Goal: Information Seeking & Learning: Check status

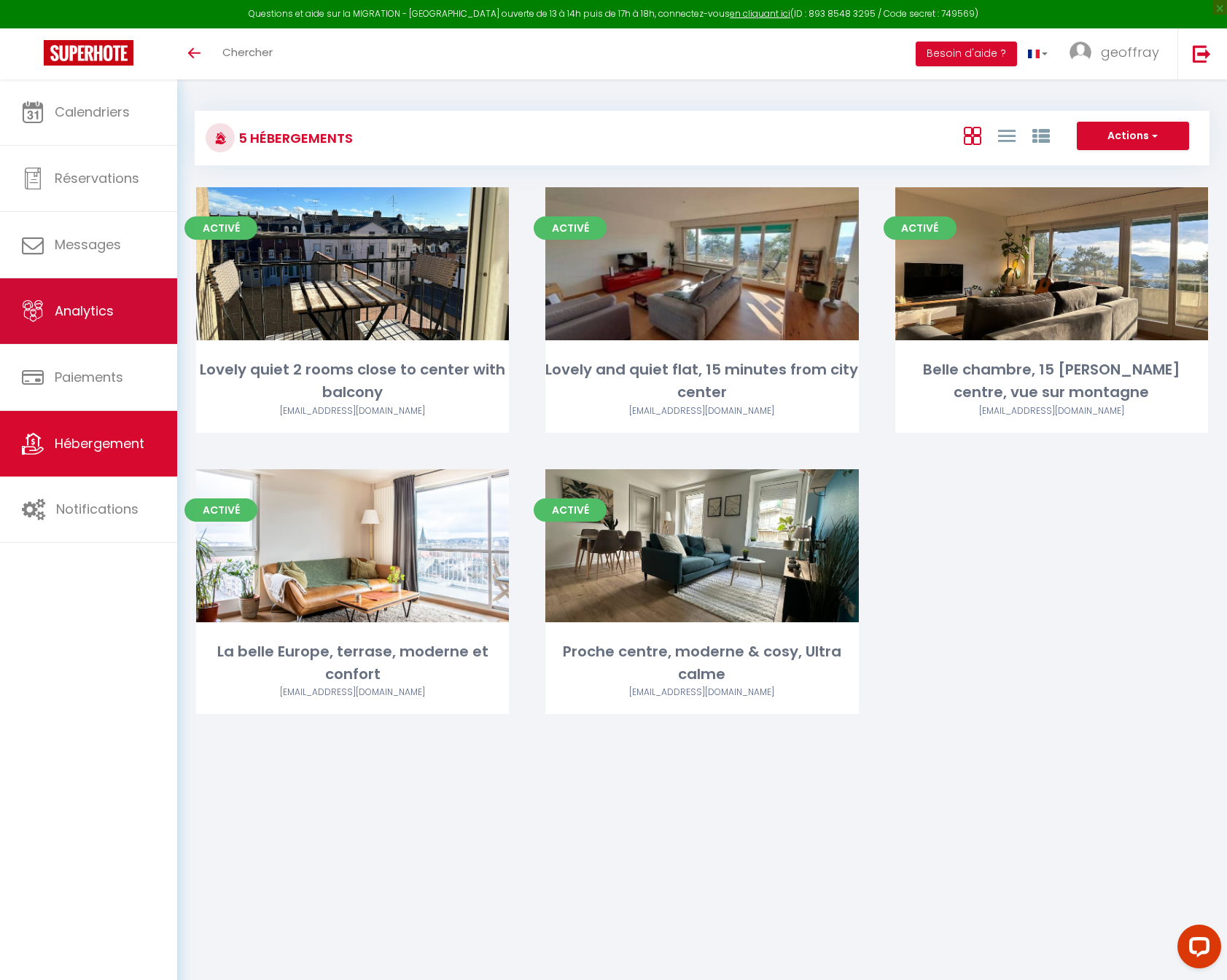
click at [84, 319] on span "Analytics" at bounding box center [83, 311] width 59 height 18
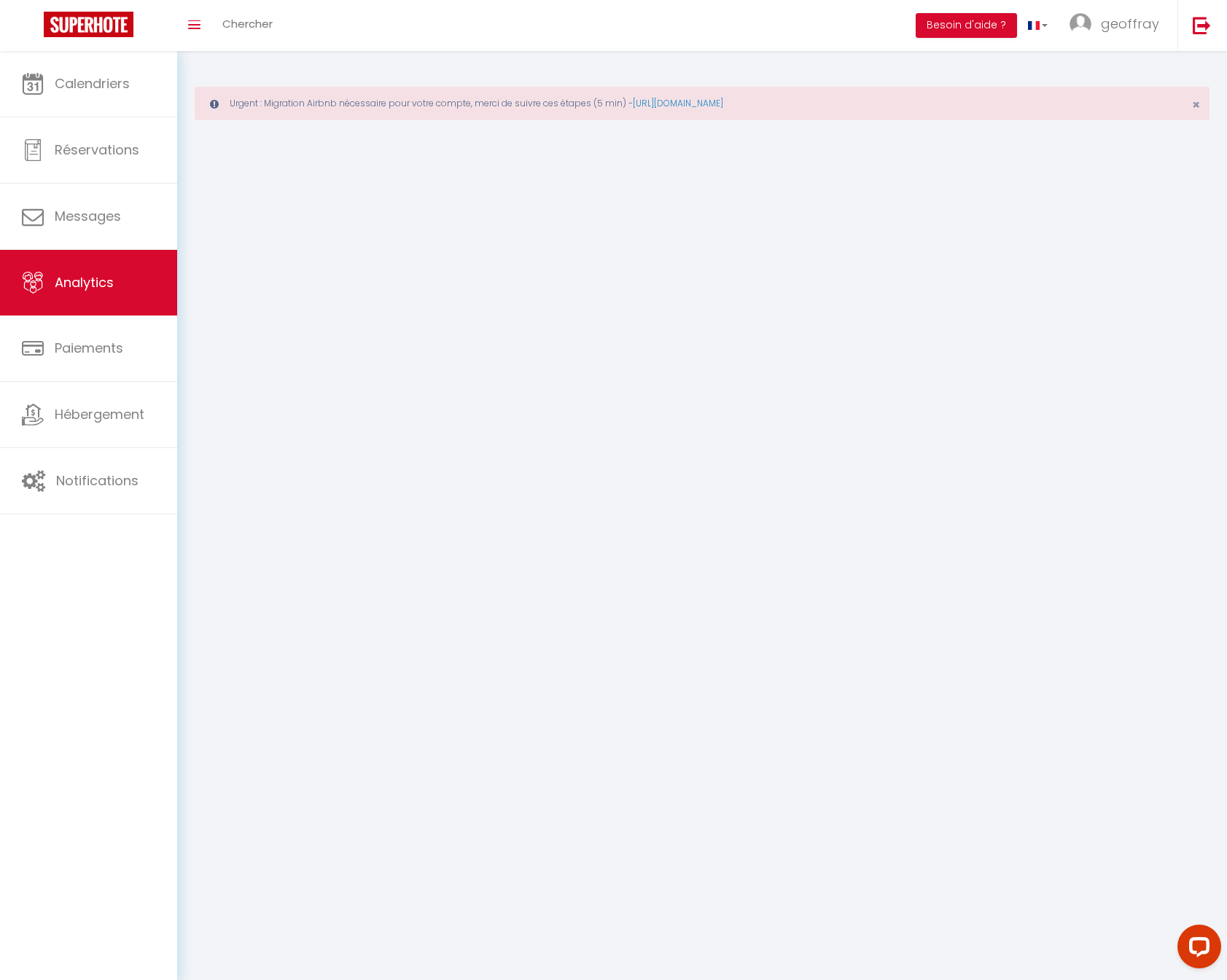
select select "2025"
select select "8"
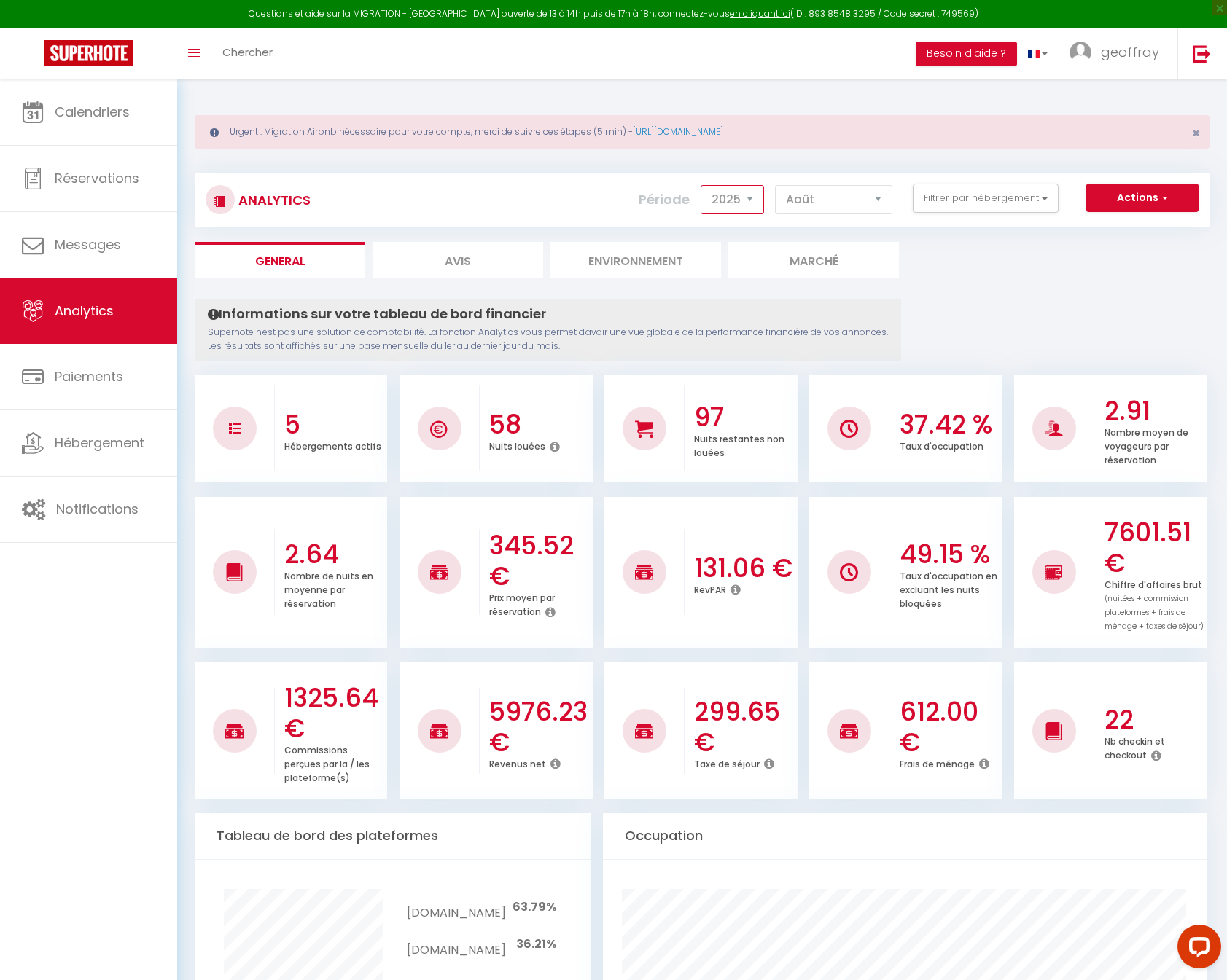
click at [738, 208] on select "2014 2015 2016 2017 2018 2019 2020 2021 2022 2023 2024 2025 2026 2027" at bounding box center [731, 199] width 63 height 29
click at [702, 185] on select "2014 2015 2016 2017 2018 2019 2020 2021 2022 2023 2024 2025 2026 2027" at bounding box center [731, 199] width 63 height 29
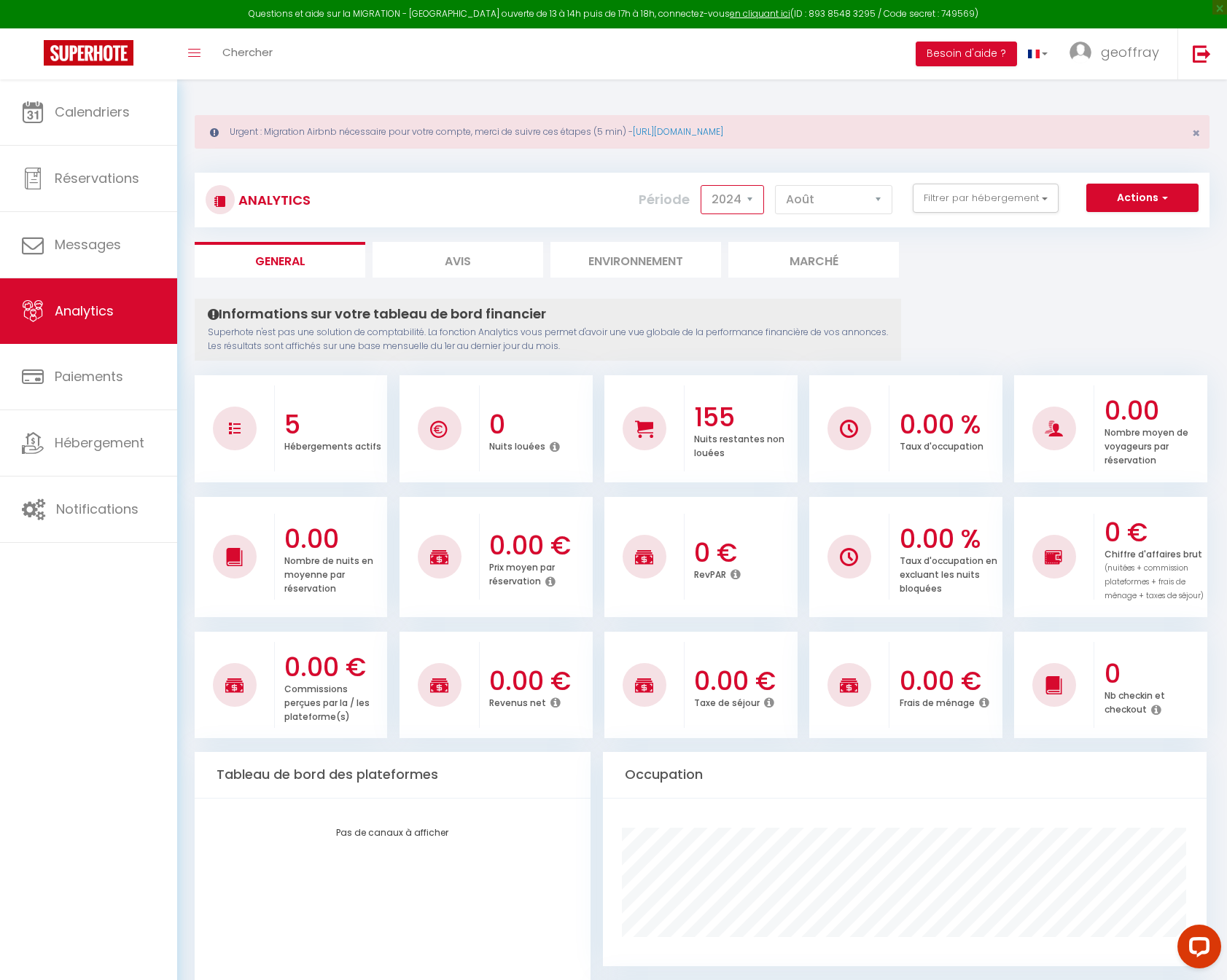
click at [738, 192] on select "2014 2015 2016 2017 2018 2019 2020 2021 2022 2023 2024 2025 2026 2027" at bounding box center [731, 199] width 63 height 29
select select "2025"
click at [702, 185] on select "2014 2015 2016 2017 2018 2019 2020 2021 2022 2023 2024 2025 2026 2027" at bounding box center [731, 199] width 63 height 29
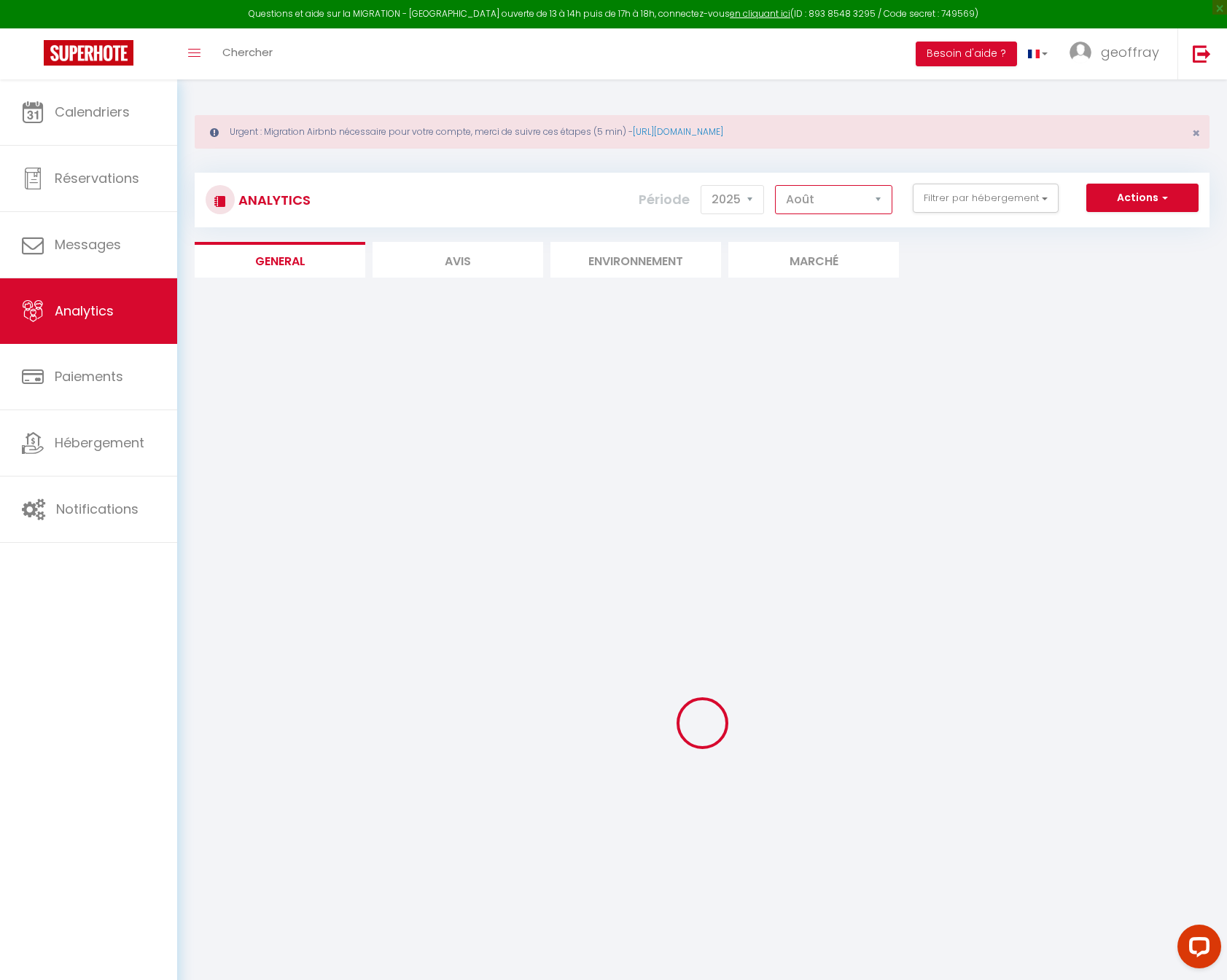
click at [830, 213] on select "[PERSON_NAME] Mars [PERSON_NAME] Juin Juillet Août Septembre Octobre Novembre D…" at bounding box center [833, 199] width 117 height 29
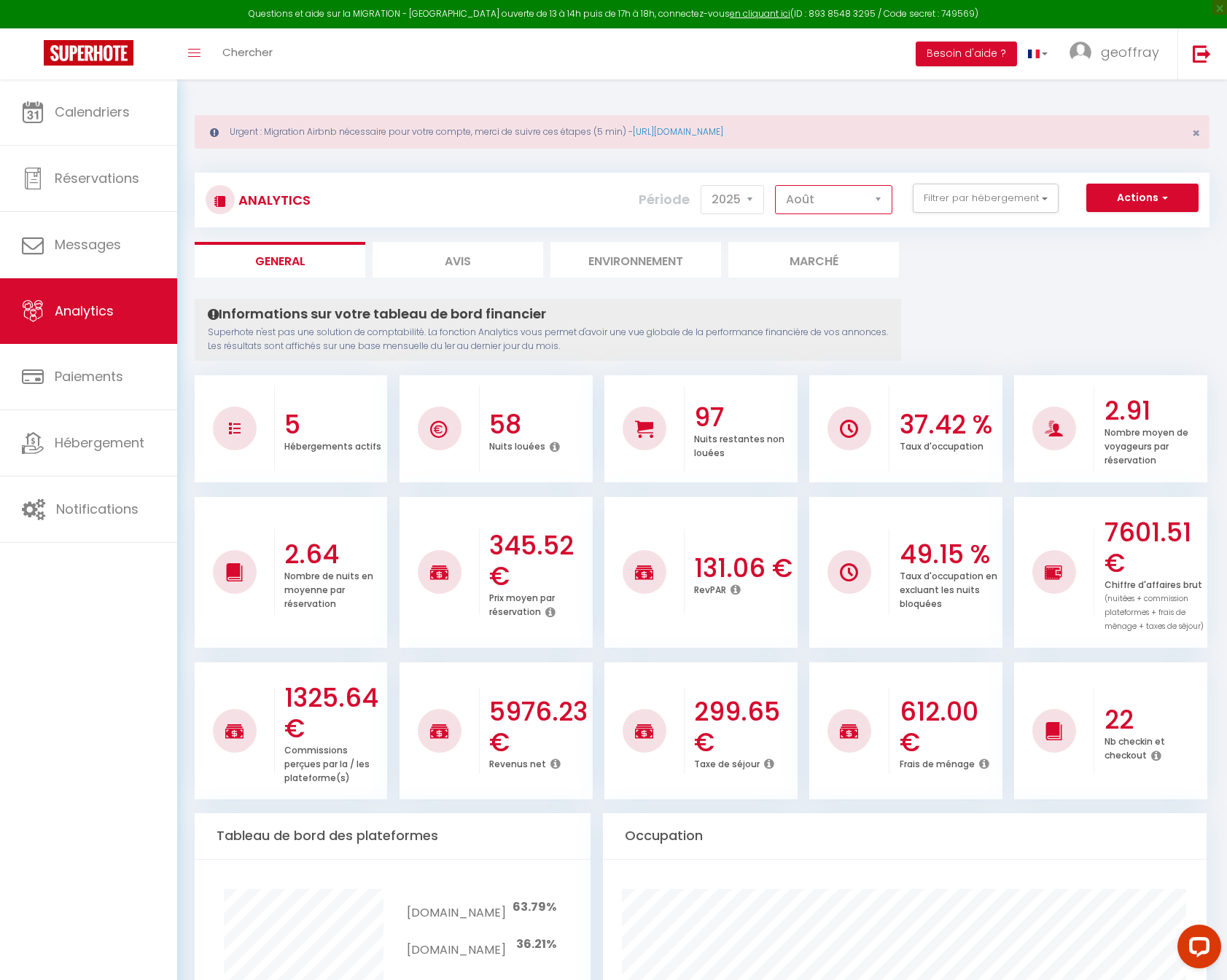
select select "7"
click at [776, 185] on select "[PERSON_NAME] Mars [PERSON_NAME] Juin Juillet Août Septembre Octobre Novembre D…" at bounding box center [833, 199] width 117 height 29
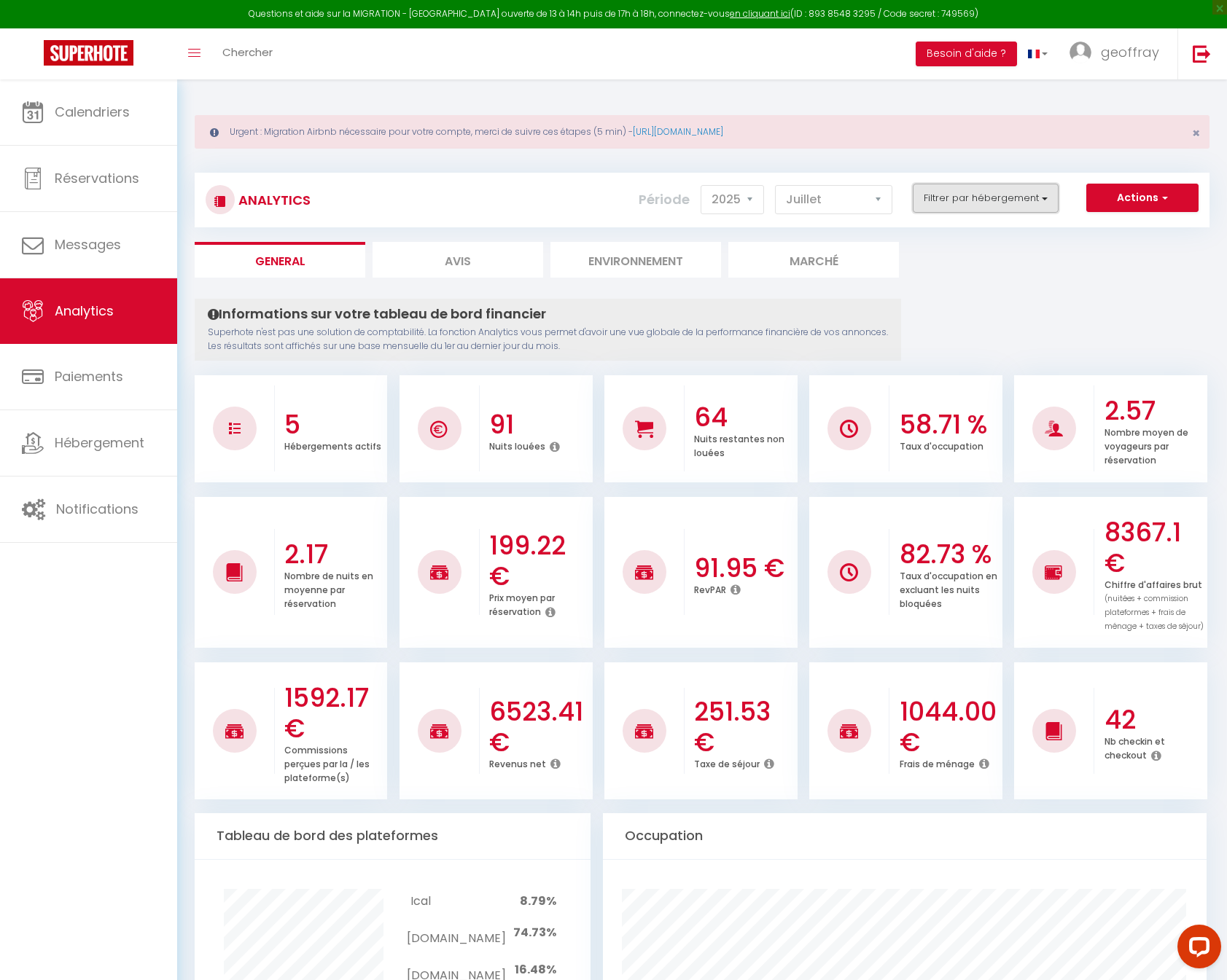
click at [961, 202] on button "Filtrer par hébergement" at bounding box center [985, 199] width 146 height 29
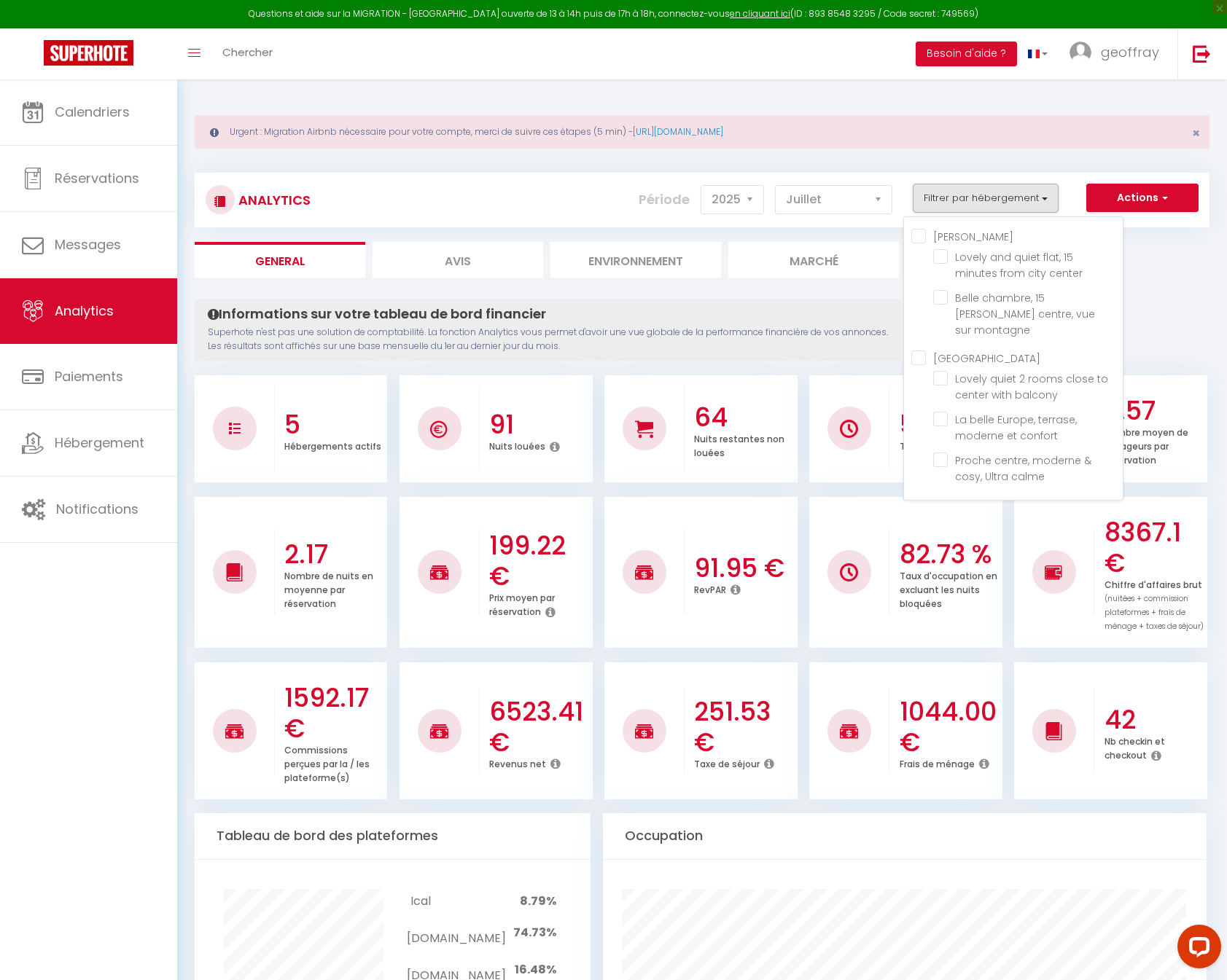
click at [906, 345] on div "[PERSON_NAME] and quiet flat, 15 minutes from city center [GEOGRAPHIC_DATA], 15…" at bounding box center [1013, 359] width 220 height 285
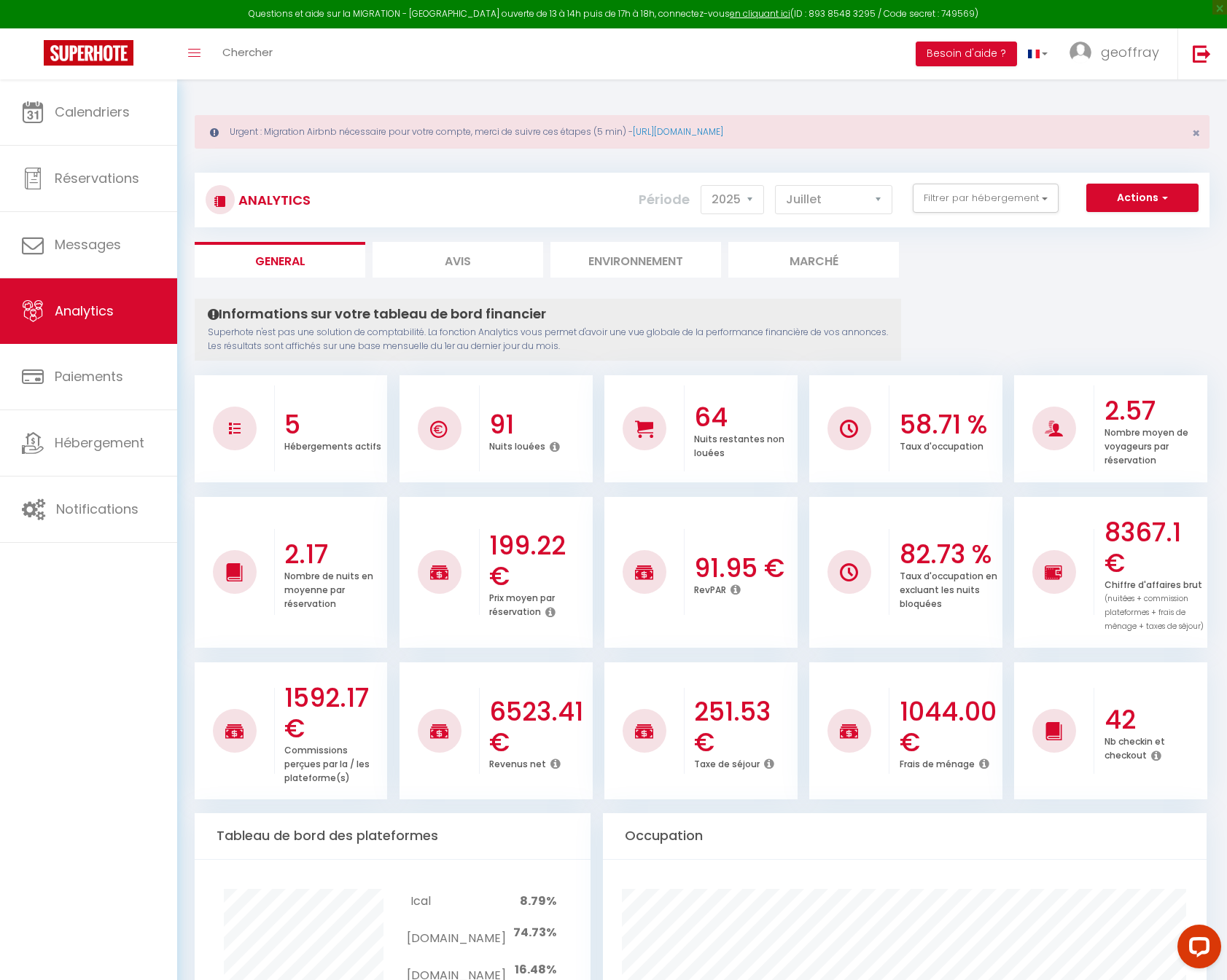
click at [977, 214] on div "Actions Génération SuperConciergerie Génération SuperAnalyzer Génération SuperE…" at bounding box center [785, 200] width 844 height 33
click at [976, 206] on button "Filtrer par hébergement" at bounding box center [985, 199] width 146 height 29
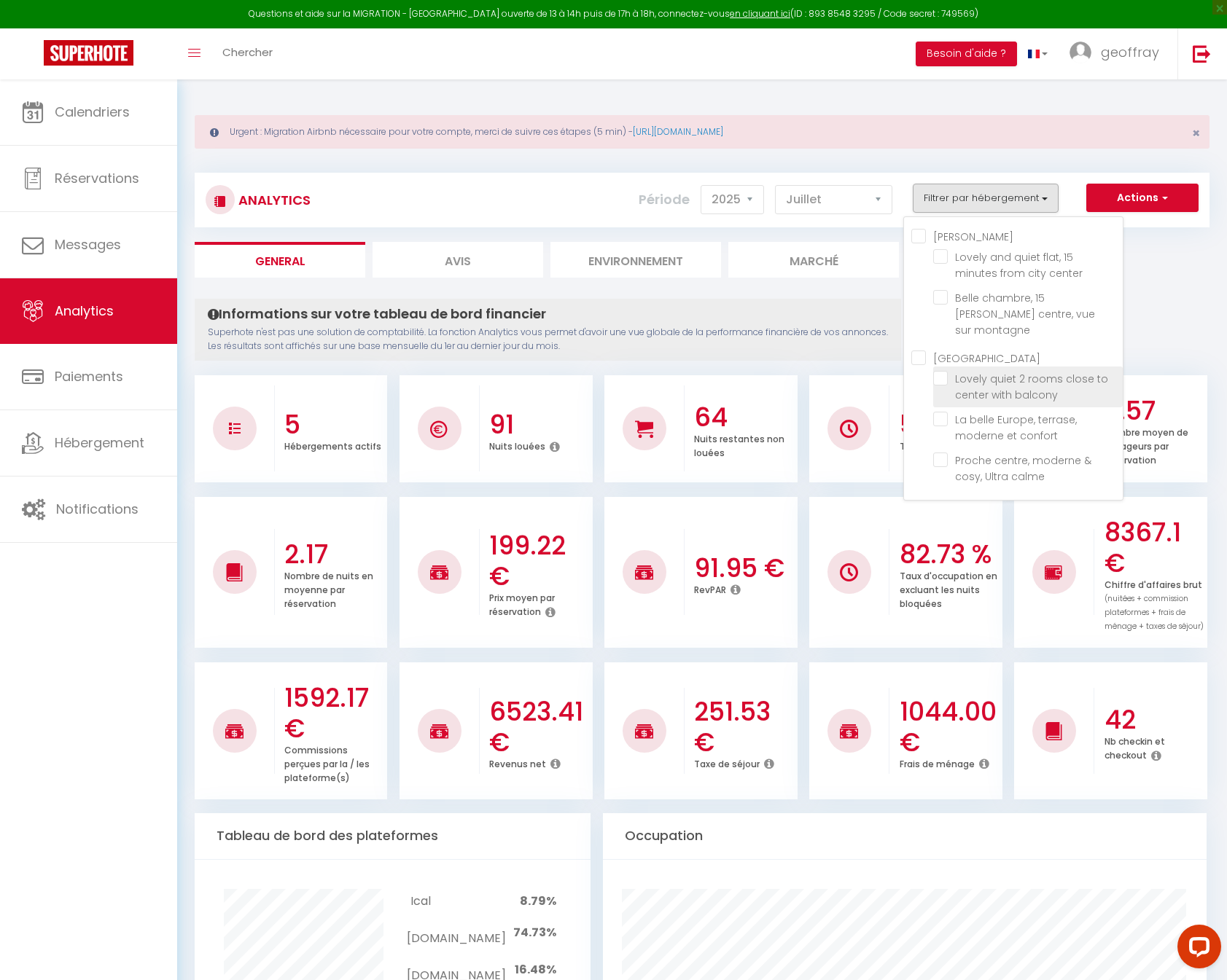
click at [964, 373] on span "Lovely quiet 2 rooms close to center with balcony" at bounding box center [1031, 387] width 153 height 31
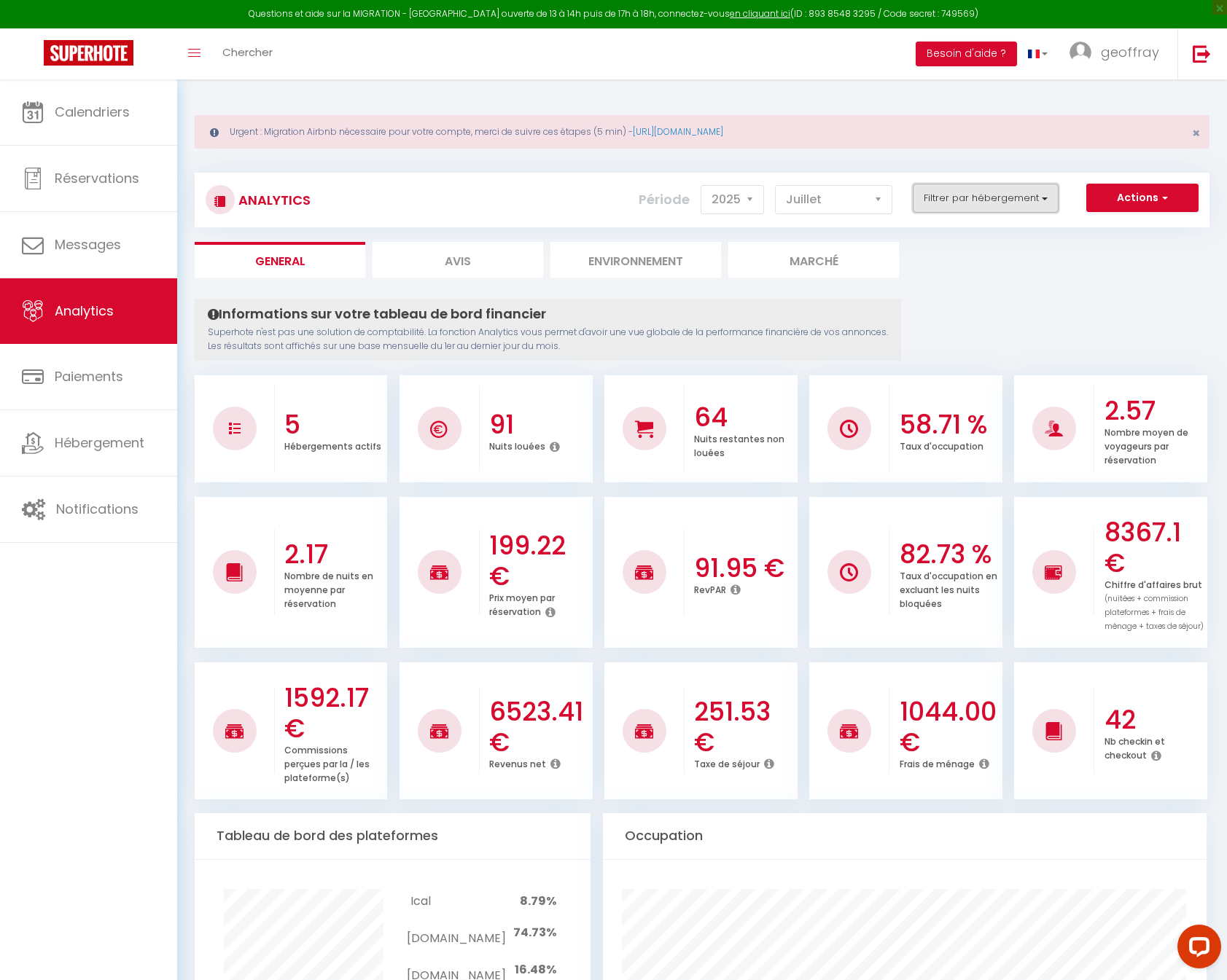
click at [1025, 192] on button "Filtrer par hébergement" at bounding box center [985, 199] width 146 height 29
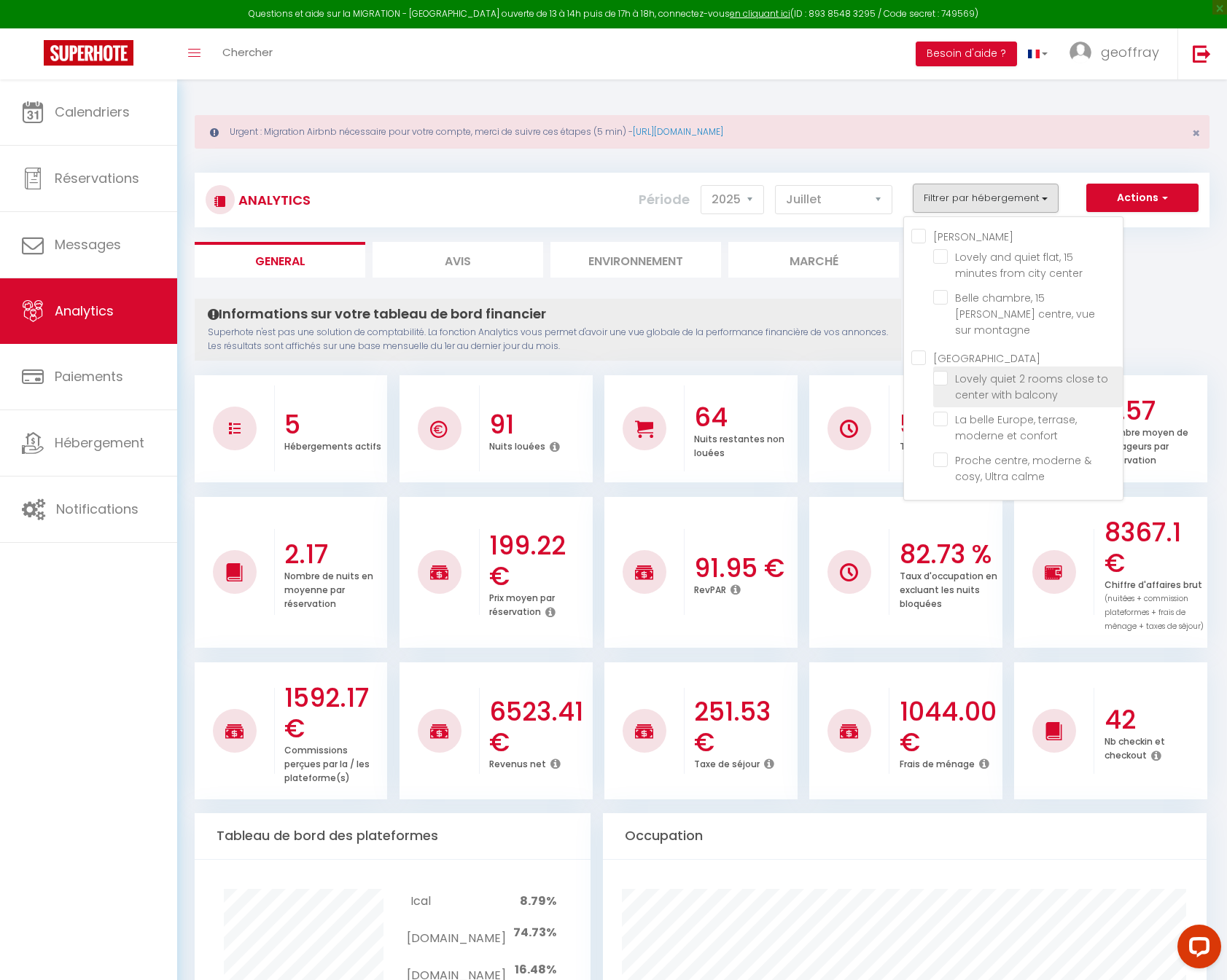
click at [938, 371] on balcony "checkbox" at bounding box center [1028, 378] width 190 height 15
checkbox balcony "true"
checkbox center "false"
checkbox montagne "false"
checkbox confort "false"
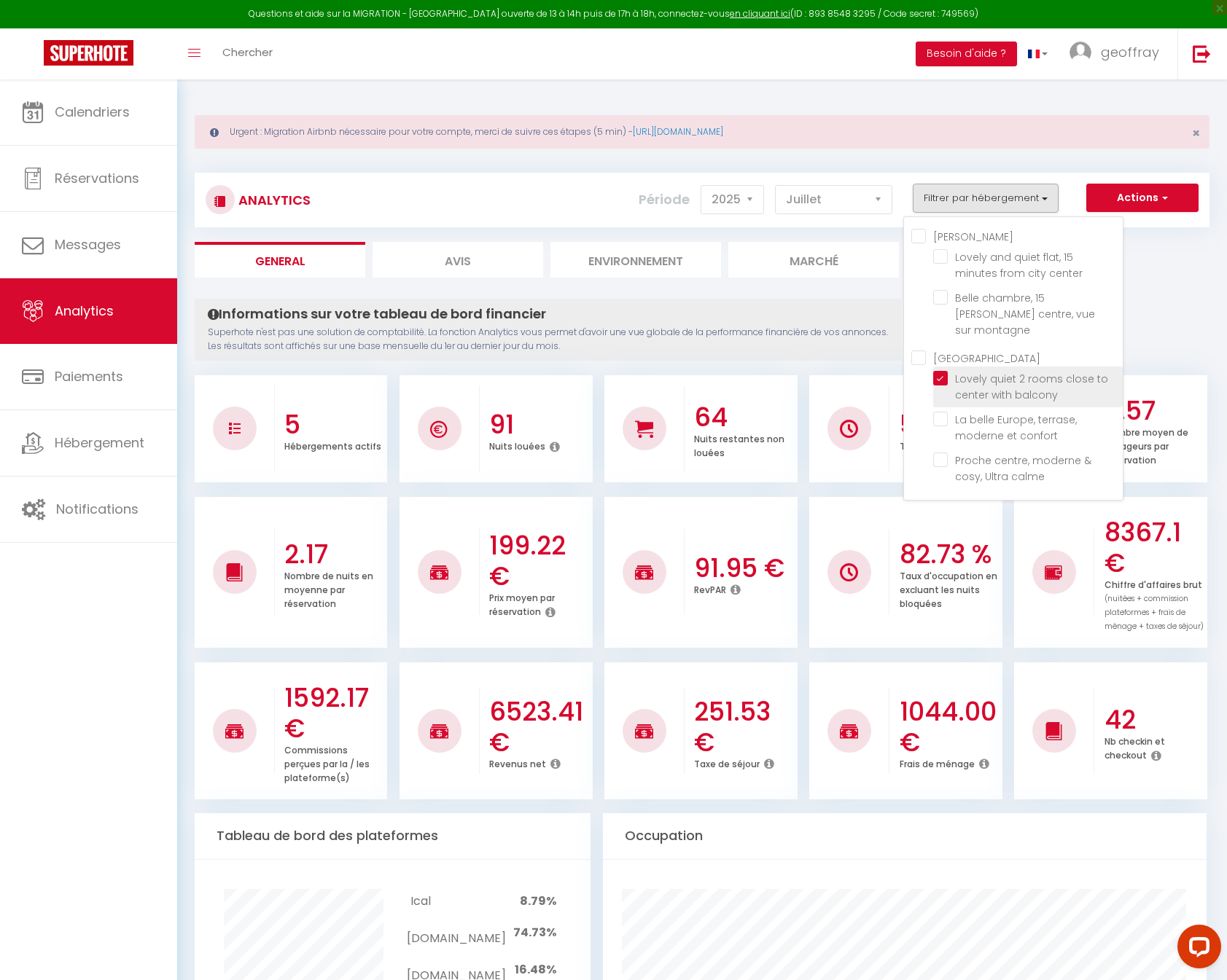
checkbox calme "false"
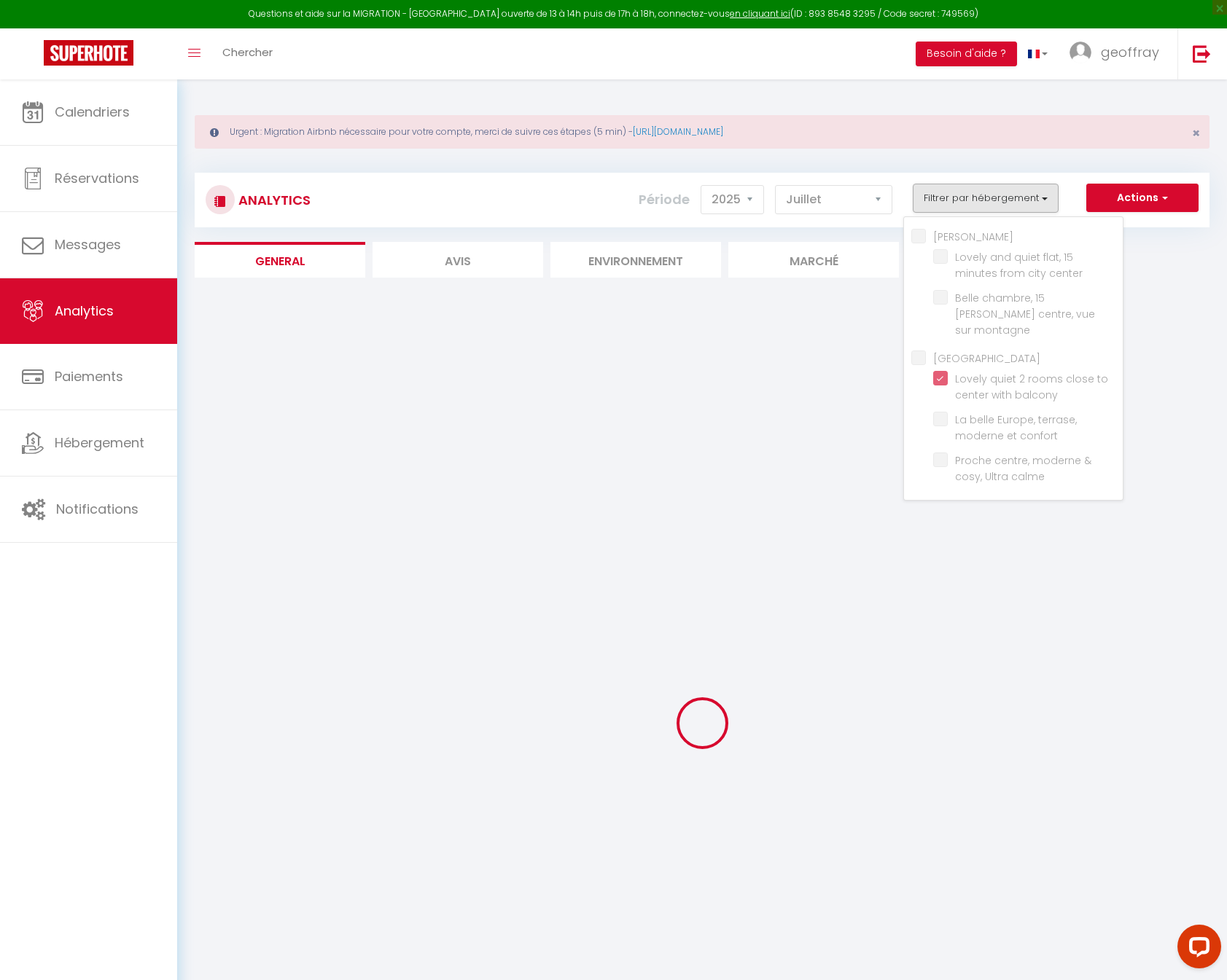
checkbox center "false"
checkbox montagne "false"
checkbox confort "false"
checkbox calme "false"
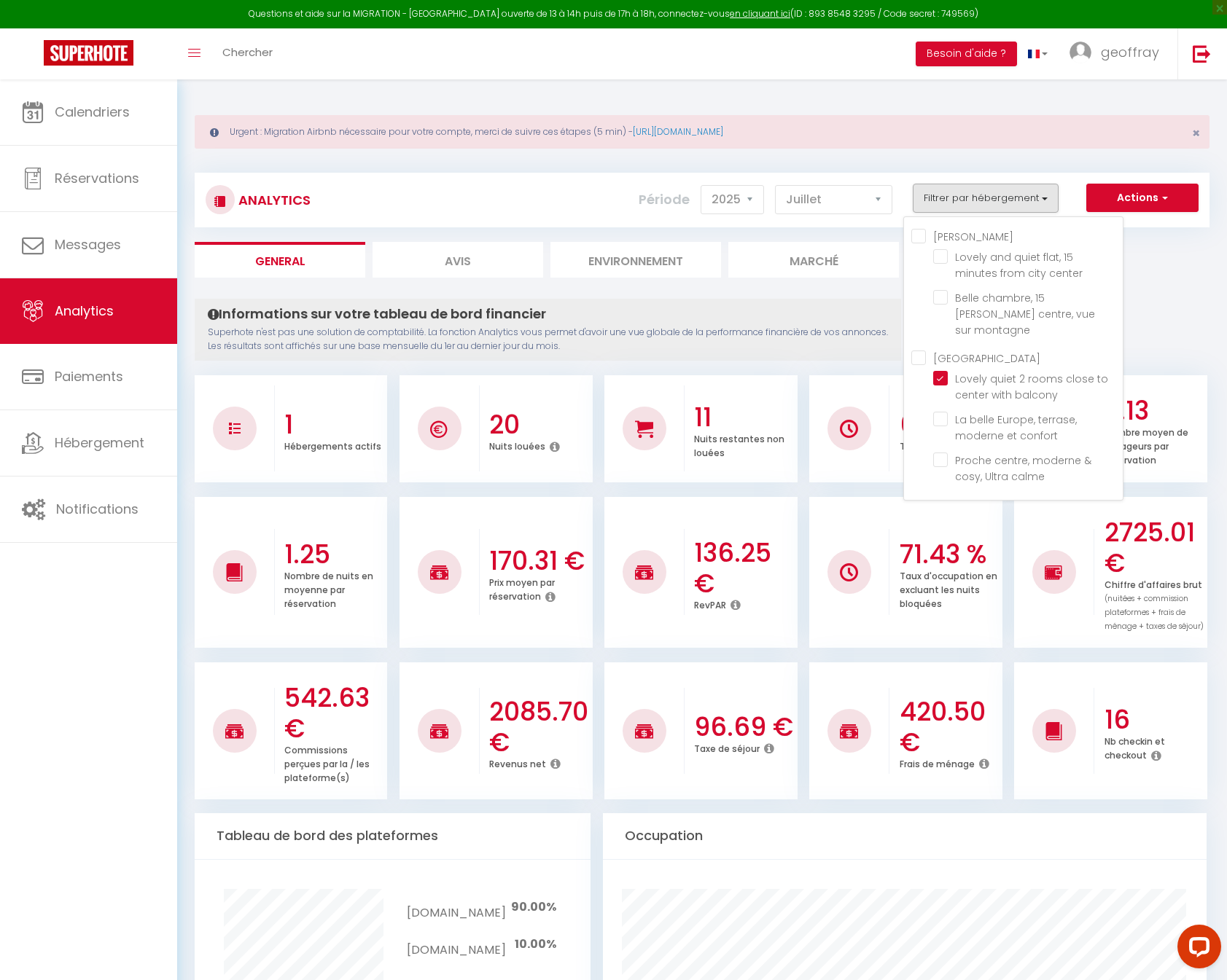
click at [1215, 302] on div "Urgent : Migration Airbnb nécessaire pour votre compte, merci de suivre ces éta…" at bounding box center [702, 971] width 1050 height 1785
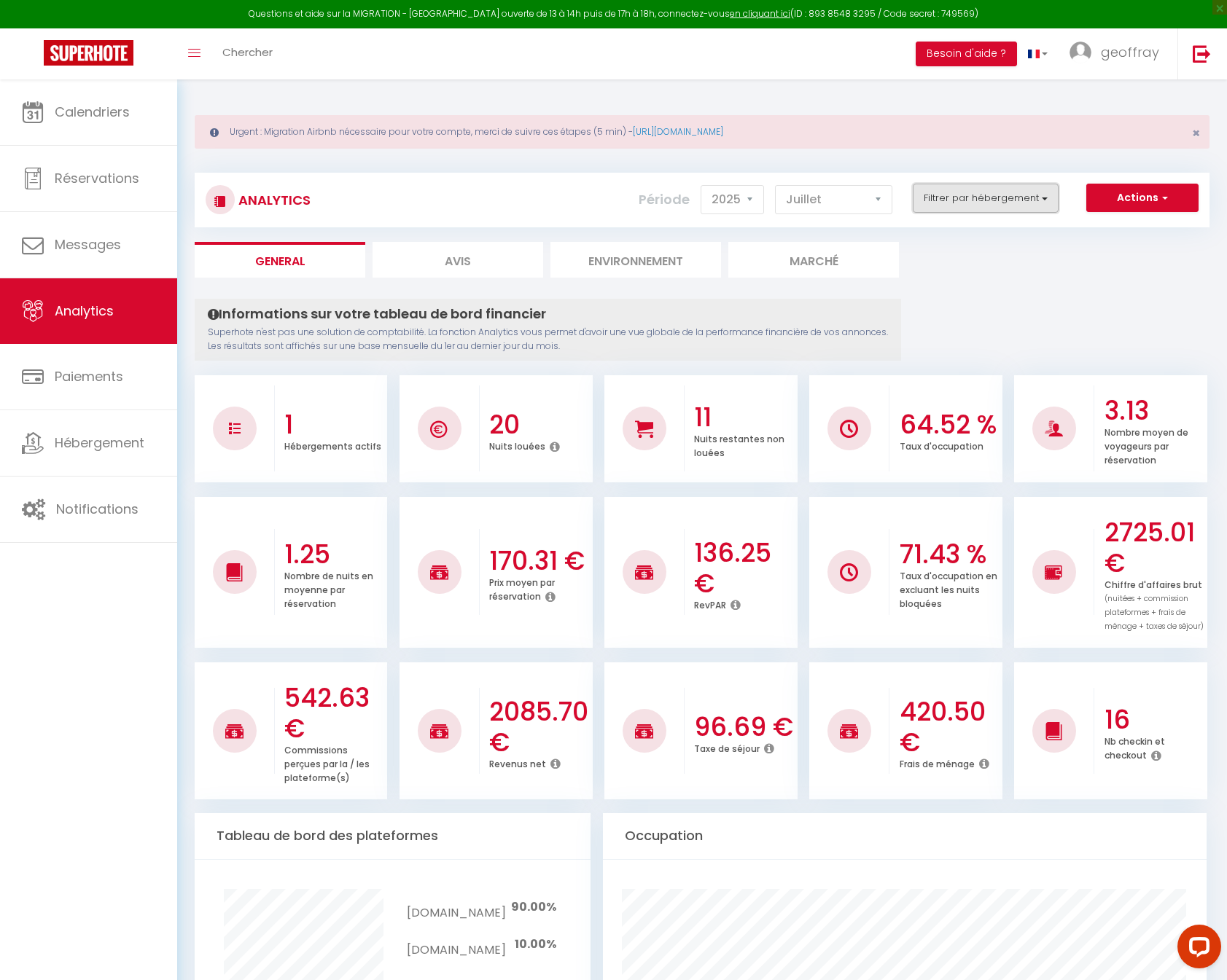
click at [955, 204] on button "Filtrer par hébergement" at bounding box center [985, 199] width 146 height 29
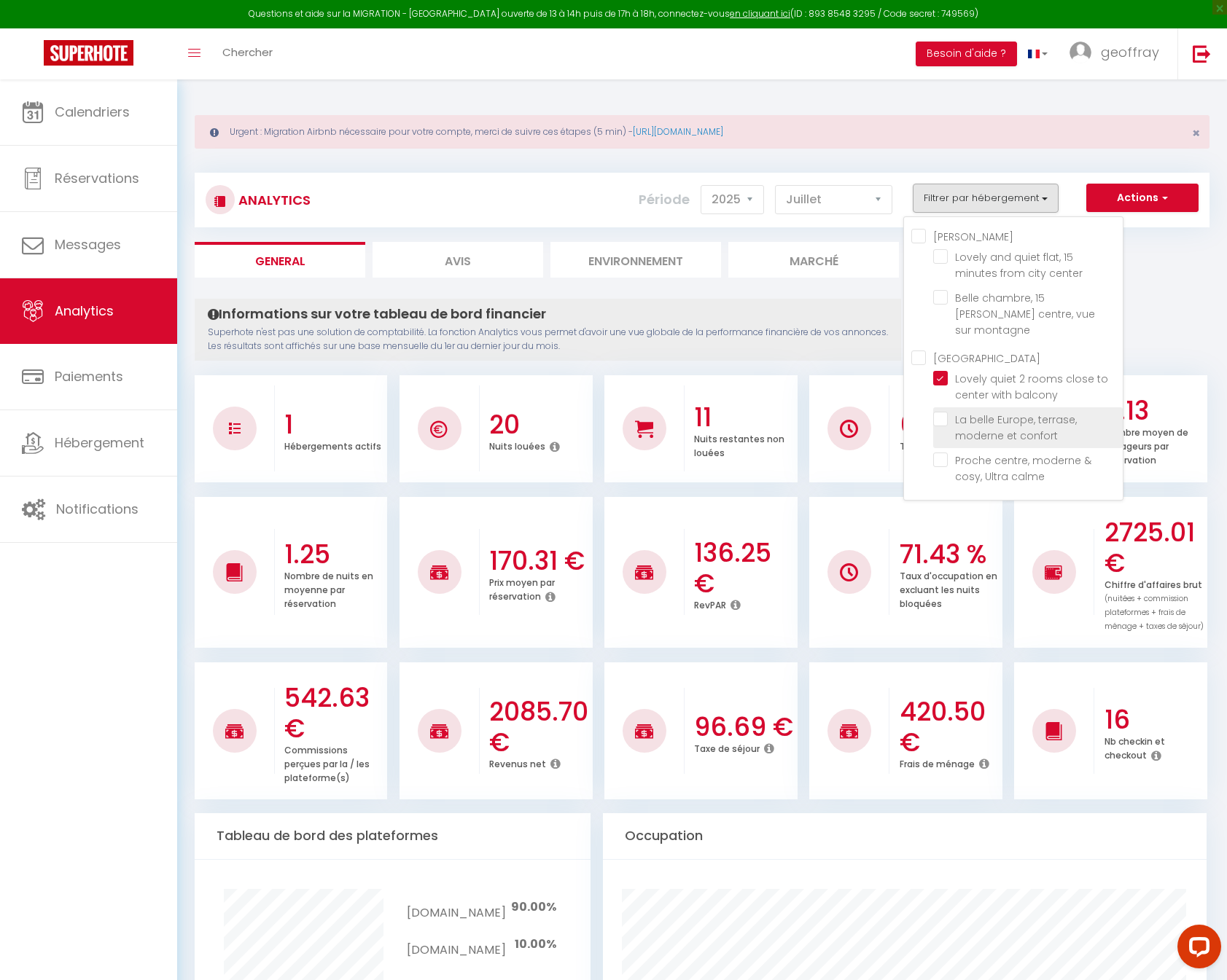
click at [953, 412] on confort "checkbox" at bounding box center [1028, 418] width 190 height 15
checkbox confort "true"
checkbox center "false"
checkbox montagne "false"
checkbox calme "false"
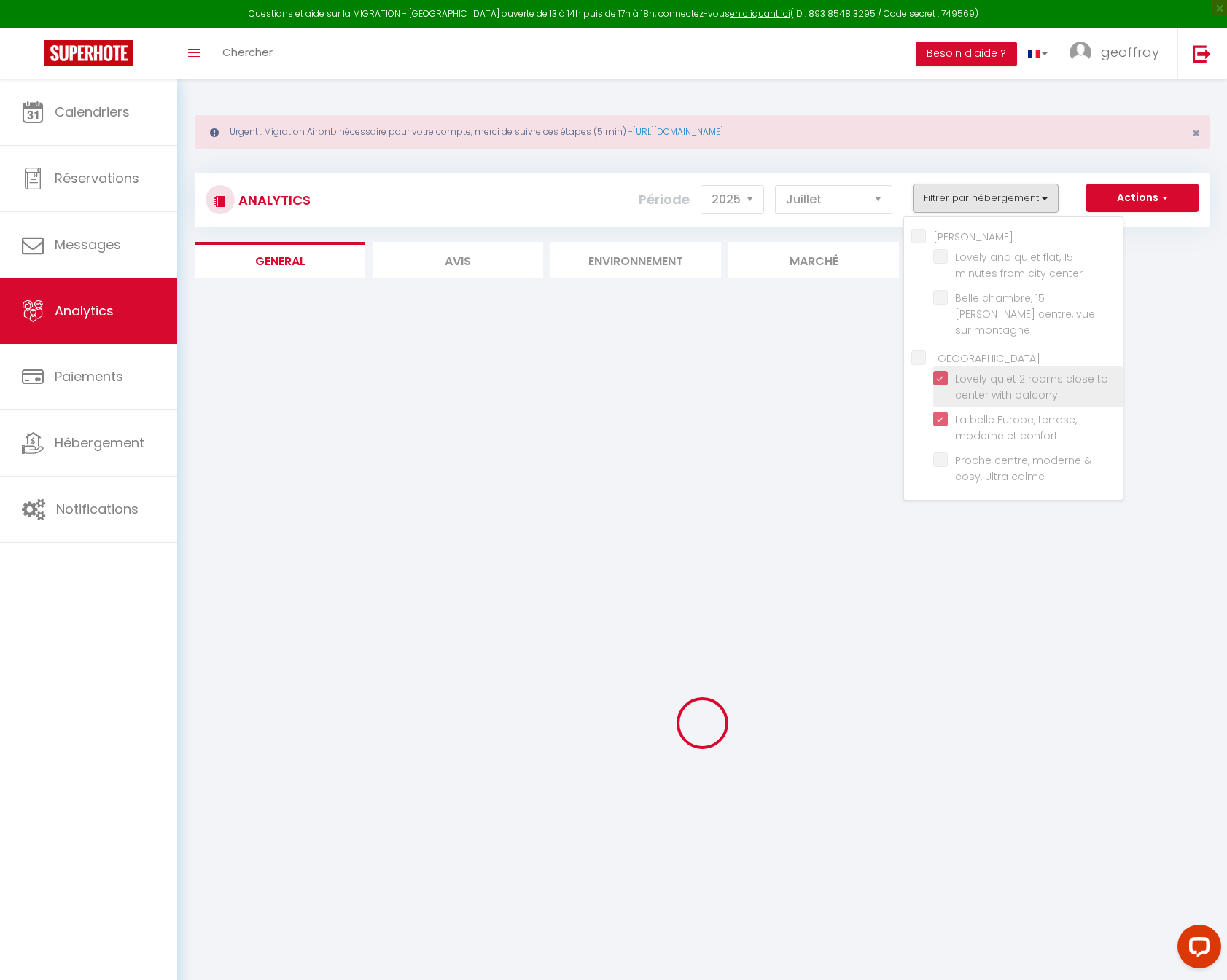
checkbox center "false"
checkbox montagne "false"
checkbox calme "false"
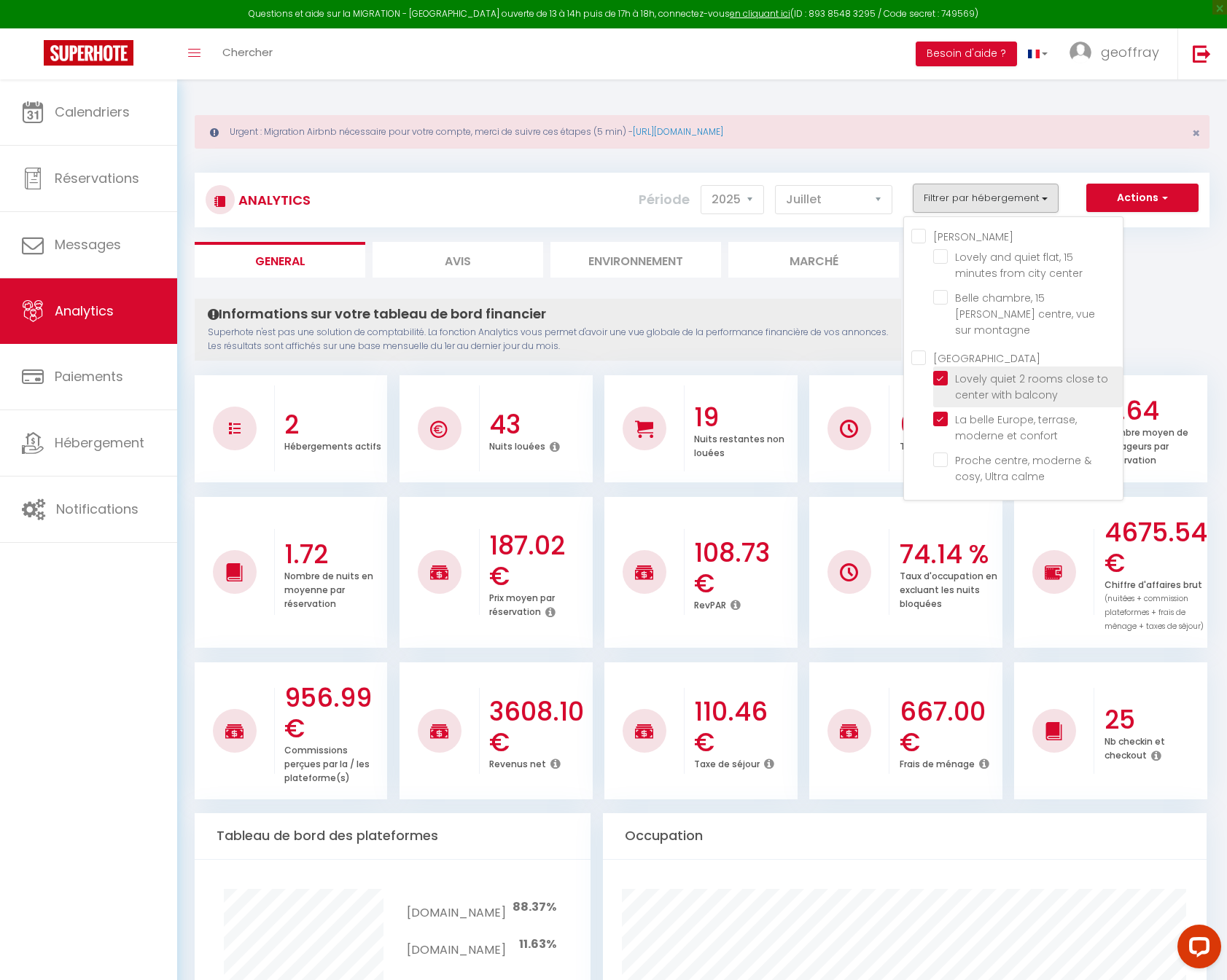
click at [944, 371] on balcony "checkbox" at bounding box center [1028, 378] width 190 height 15
checkbox balcony "false"
checkbox center "false"
checkbox montagne "false"
checkbox calme "false"
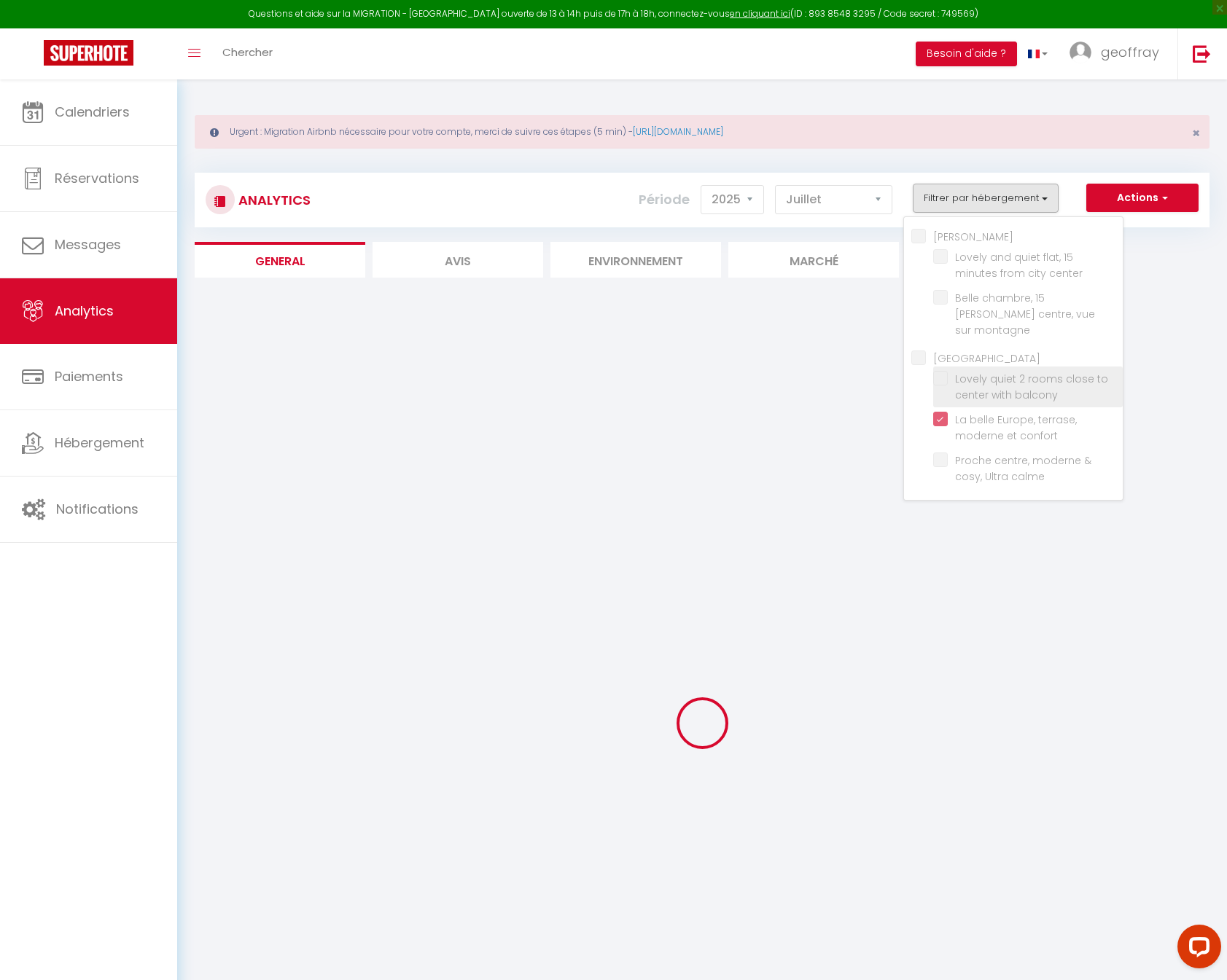
checkbox center "false"
checkbox montagne "false"
checkbox calme "false"
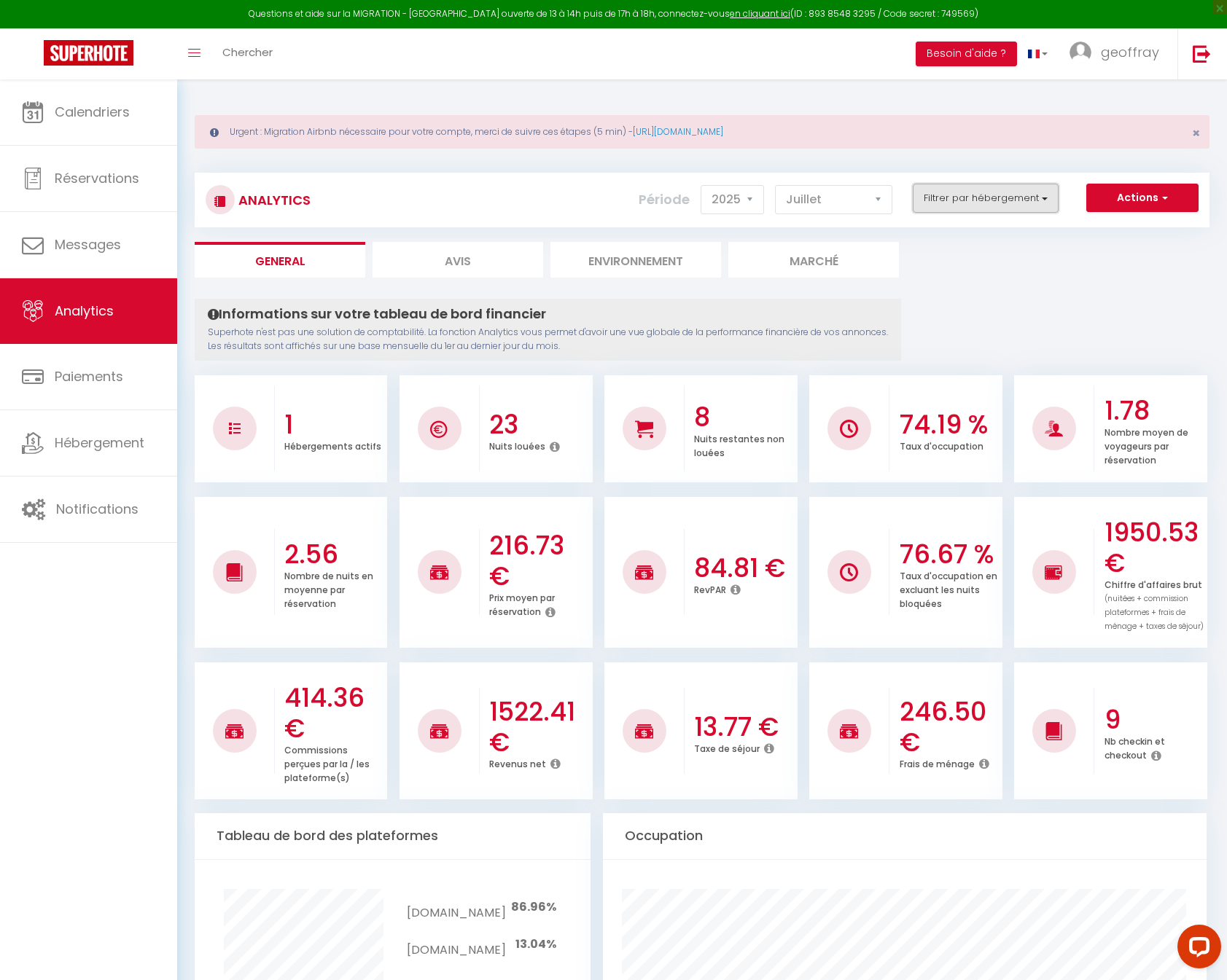
click at [1010, 196] on button "Filtrer par hébergement" at bounding box center [985, 199] width 146 height 29
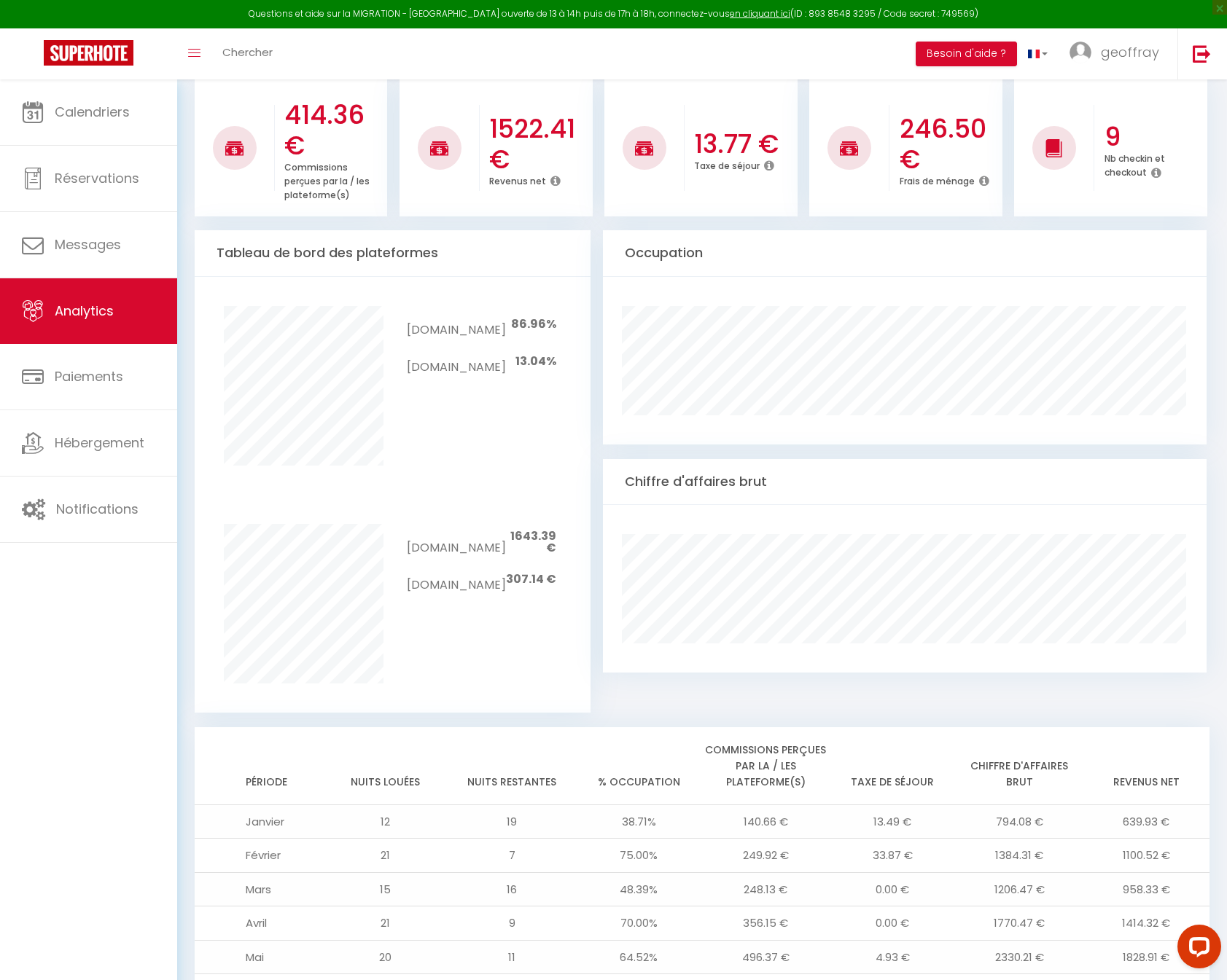
scroll to position [896, 0]
